Goal: Transaction & Acquisition: Book appointment/travel/reservation

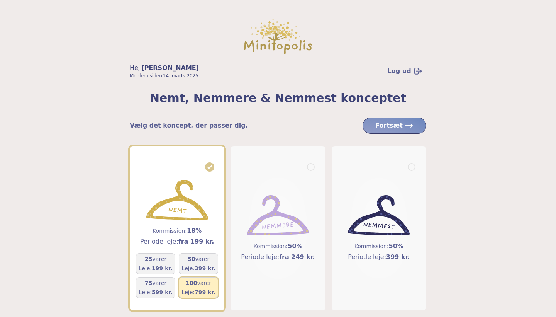
click at [209, 209] on div "Kommission: 18% Periode leje: fra 199 kr." at bounding box center [177, 228] width 74 height 97
click at [158, 287] on div "75 varer Leje: 599 kr." at bounding box center [156, 287] width 34 height 17
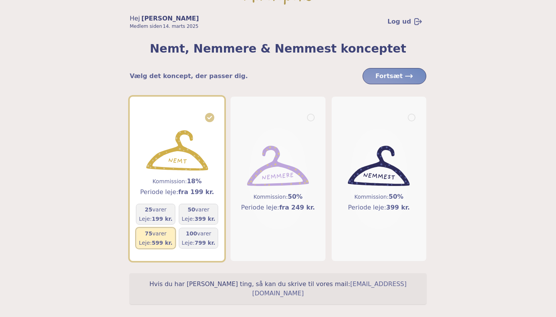
scroll to position [50, 0]
click at [397, 73] on span "Fortsæt" at bounding box center [394, 75] width 38 height 9
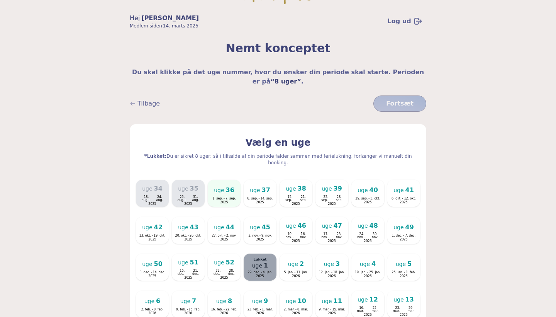
click at [220, 186] on span "uge" at bounding box center [219, 190] width 10 height 8
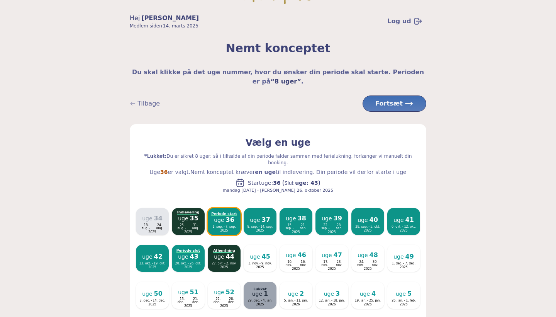
click at [385, 99] on span "Fortsæt" at bounding box center [394, 103] width 38 height 9
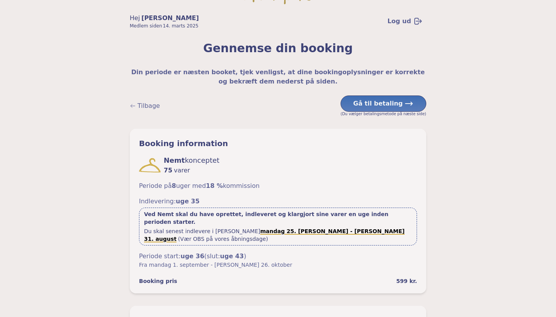
click at [384, 110] on button "Gå til betaling" at bounding box center [384, 103] width 86 height 16
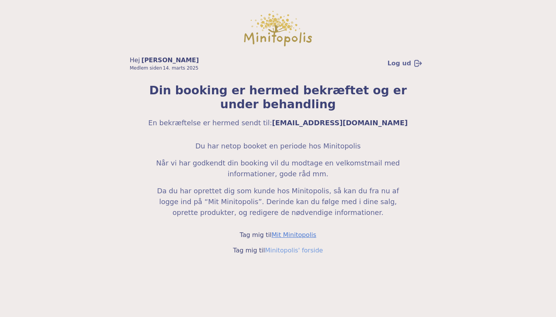
scroll to position [8, 0]
click at [308, 237] on link "Mit Minitopolis" at bounding box center [293, 234] width 45 height 7
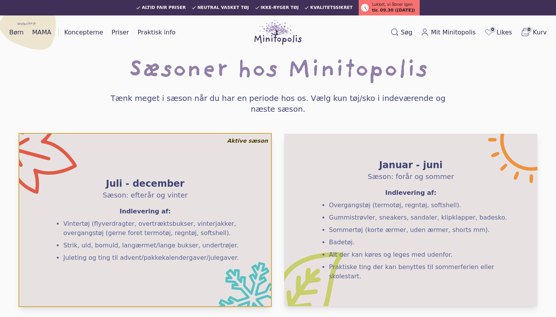
scroll to position [0, 0]
click at [285, 31] on img at bounding box center [277, 32] width 47 height 25
